Goal: Navigation & Orientation: Find specific page/section

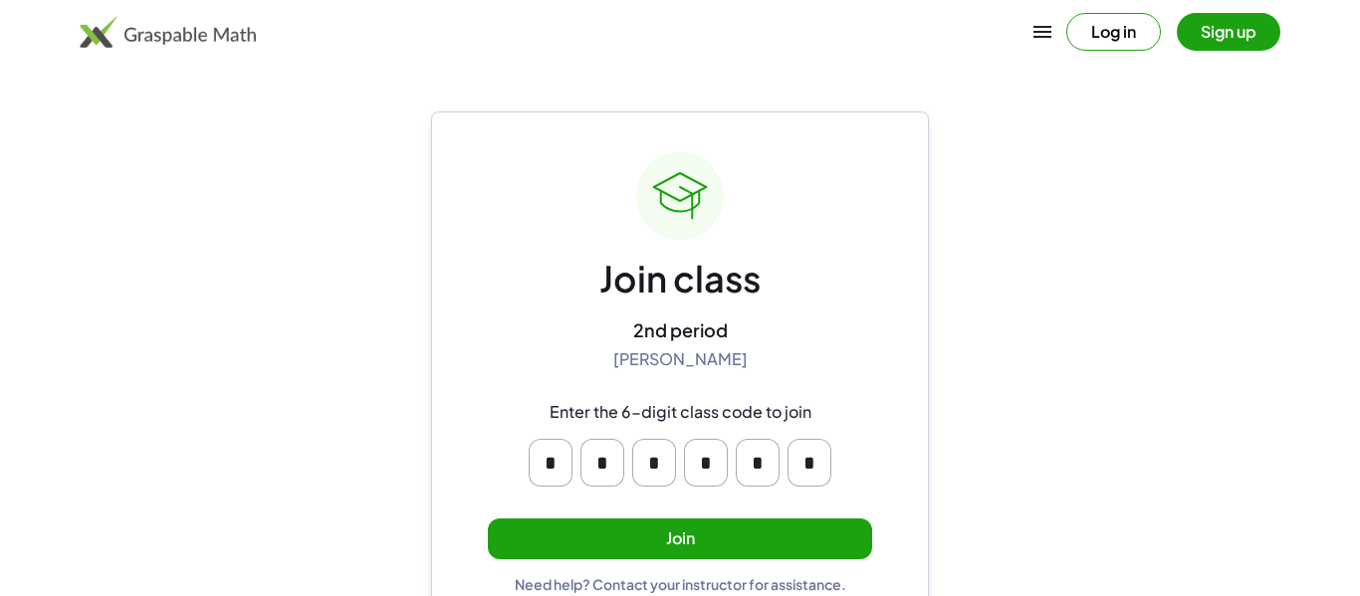
scroll to position [38, 0]
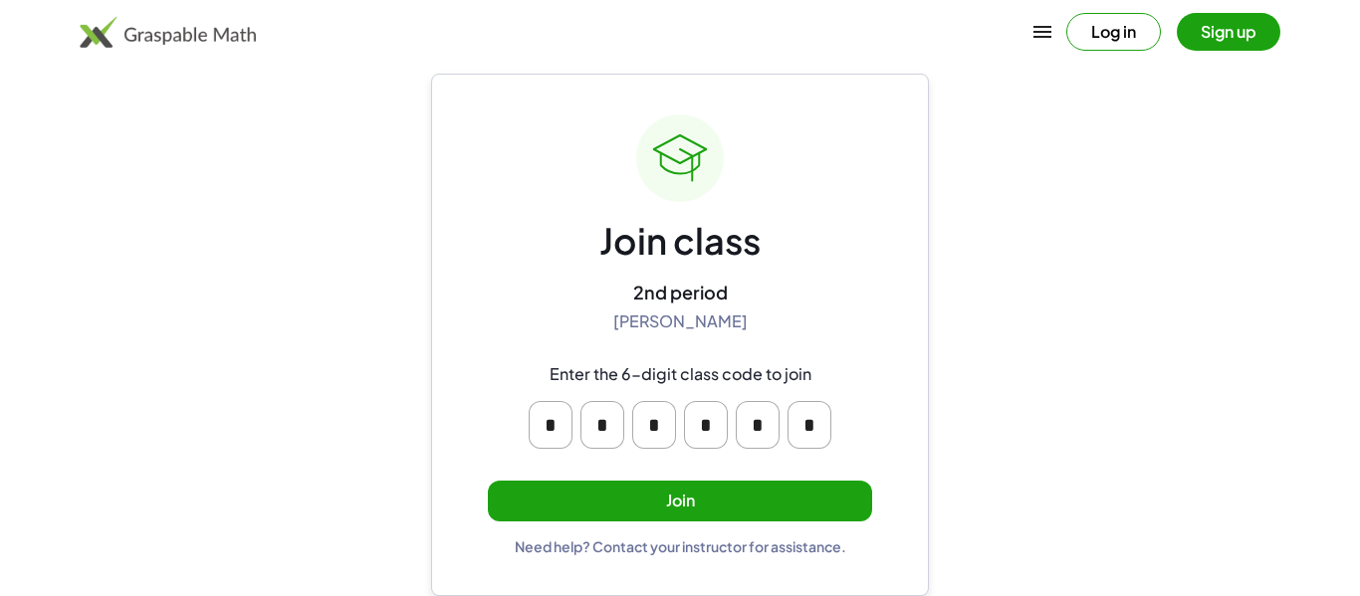
click at [826, 512] on button "Join" at bounding box center [680, 501] width 384 height 41
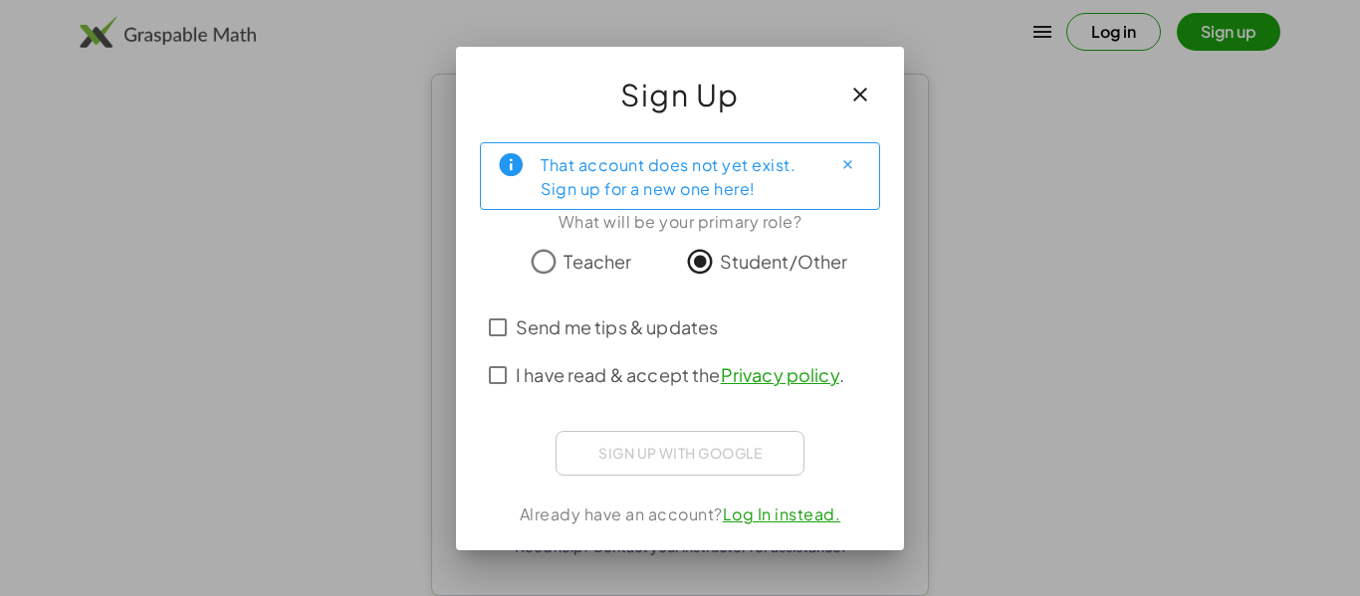
click at [616, 385] on span "I have read & accept the Privacy policy ." at bounding box center [680, 374] width 328 height 27
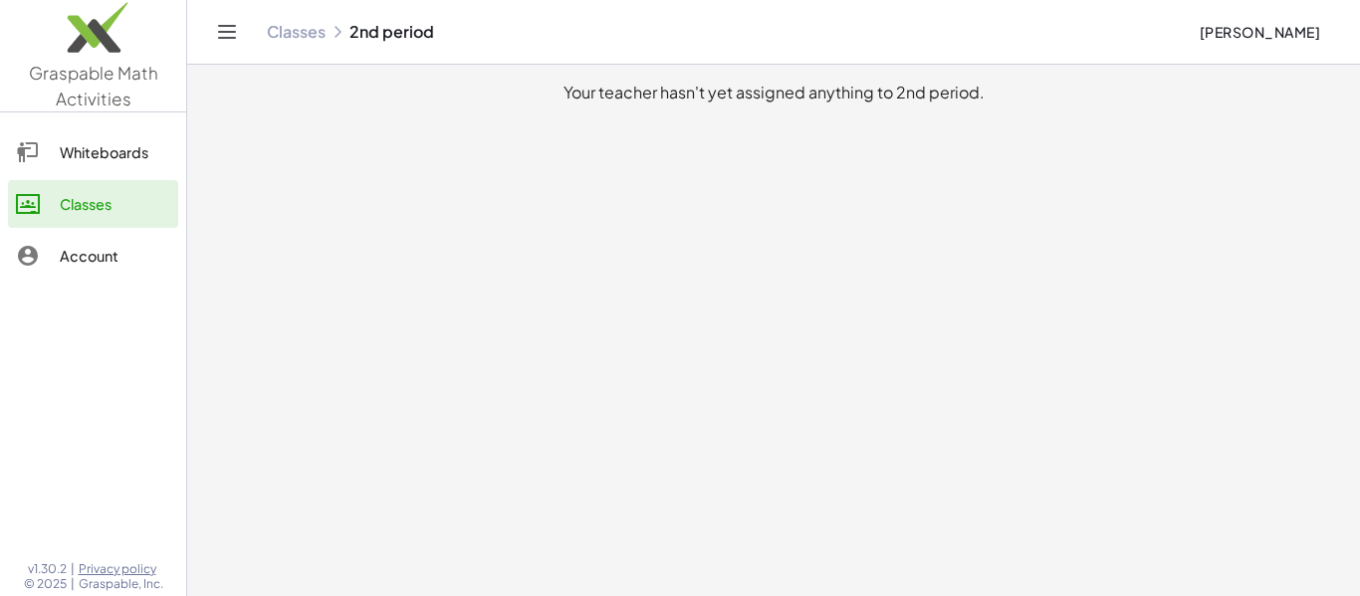
click at [37, 146] on icon at bounding box center [28, 152] width 24 height 24
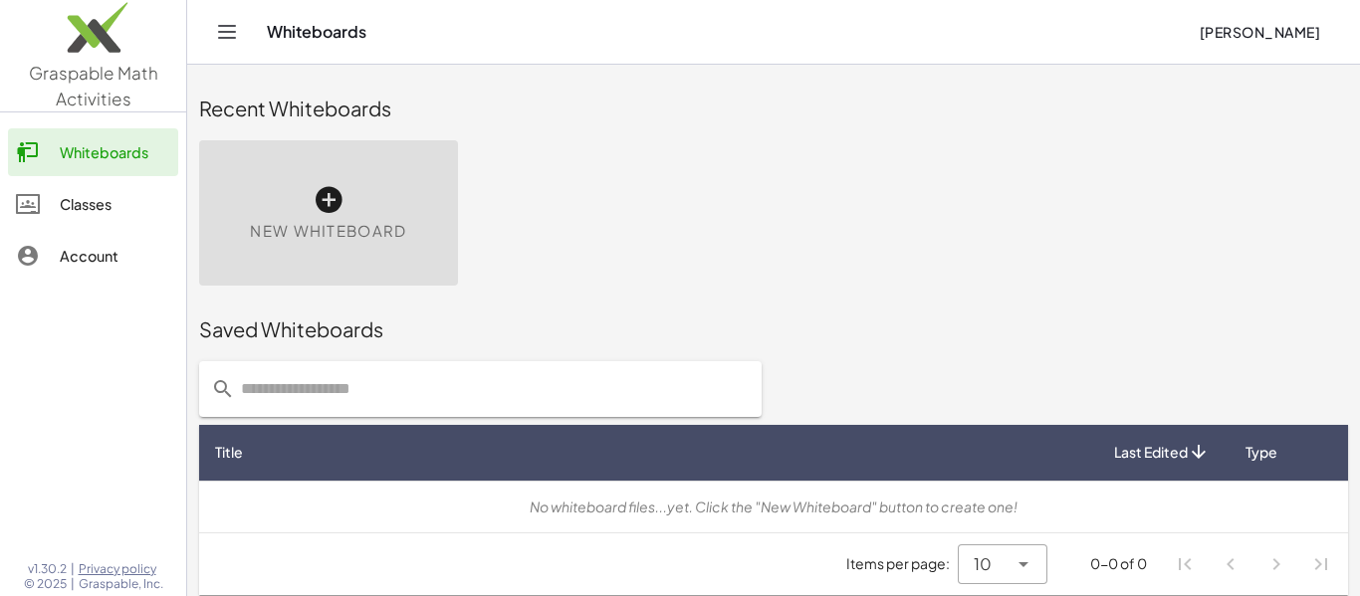
click at [47, 202] on div at bounding box center [38, 204] width 44 height 24
